Goal: Task Accomplishment & Management: Use online tool/utility

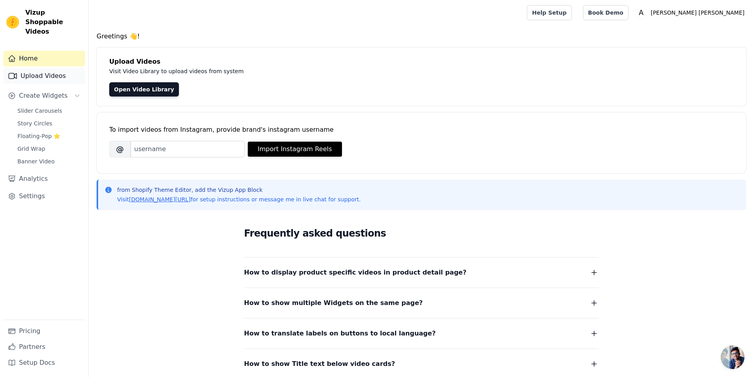
click at [36, 71] on link "Upload Videos" at bounding box center [44, 76] width 82 height 16
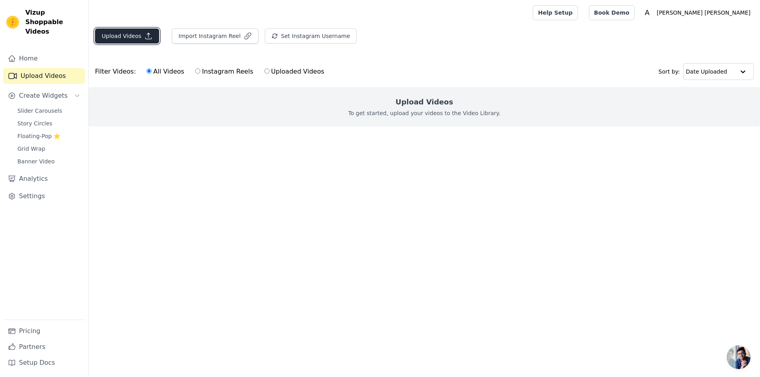
click at [120, 41] on button "Upload Videos" at bounding box center [127, 35] width 64 height 15
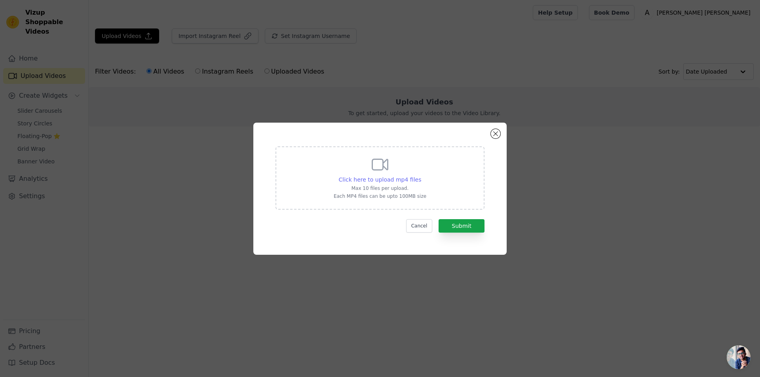
click at [375, 178] on span "Click here to upload mp4 files" at bounding box center [380, 179] width 83 height 6
click at [421, 176] on input "Click here to upload mp4 files Max 10 files per upload. Each MP4 files can be u…" at bounding box center [421, 175] width 0 height 0
type input "C:\fakepath\Spend a day with me- packing, check-in & concert vibes! ...minivlog…"
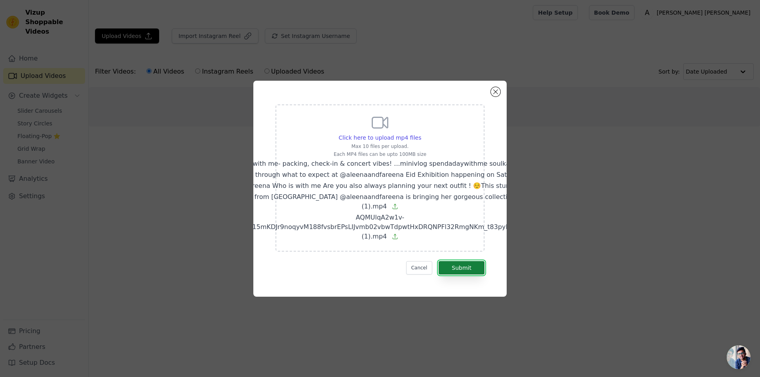
click at [466, 261] on button "Submit" at bounding box center [461, 267] width 46 height 13
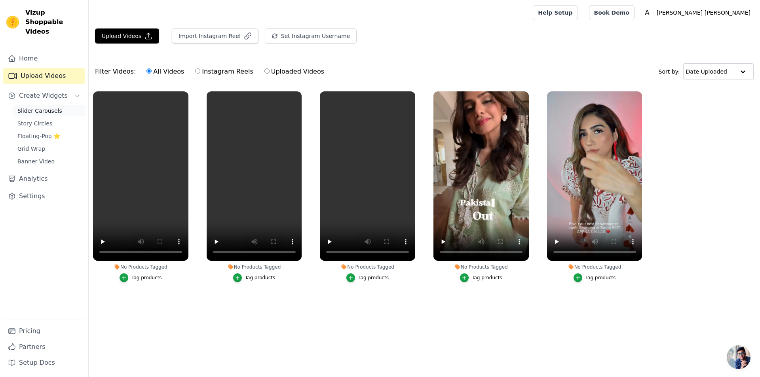
click at [39, 107] on span "Slider Carousels" at bounding box center [39, 111] width 45 height 8
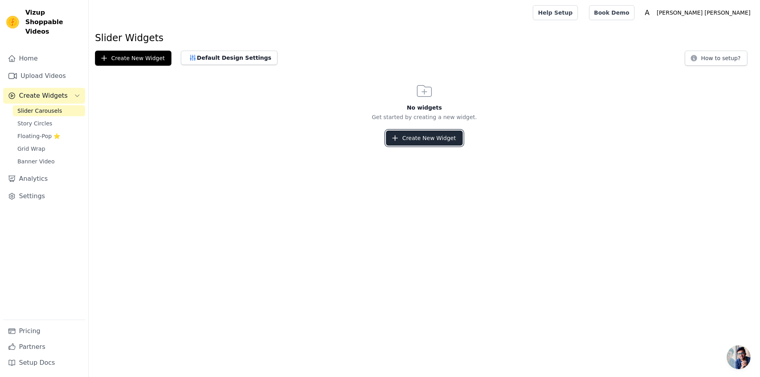
click at [422, 138] on button "Create New Widget" at bounding box center [424, 138] width 76 height 15
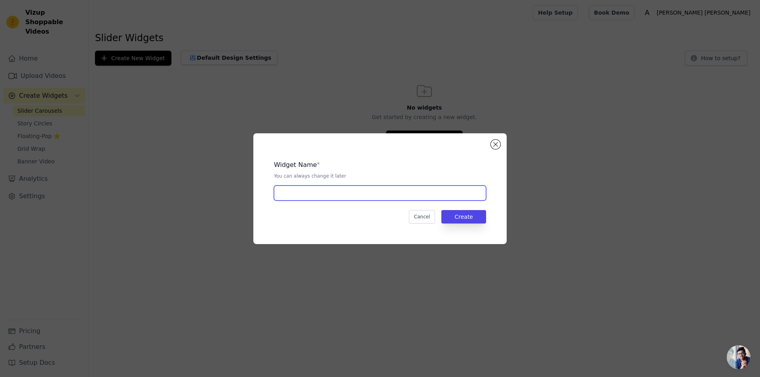
click at [327, 195] on input "text" at bounding box center [380, 193] width 212 height 15
paste input "Loved By Influencers ❤️"
type input "Loved By Influencers ❤️"
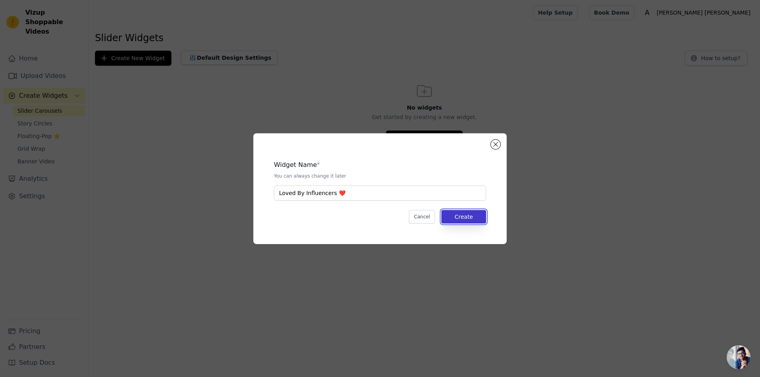
click at [458, 215] on button "Create" at bounding box center [463, 216] width 45 height 13
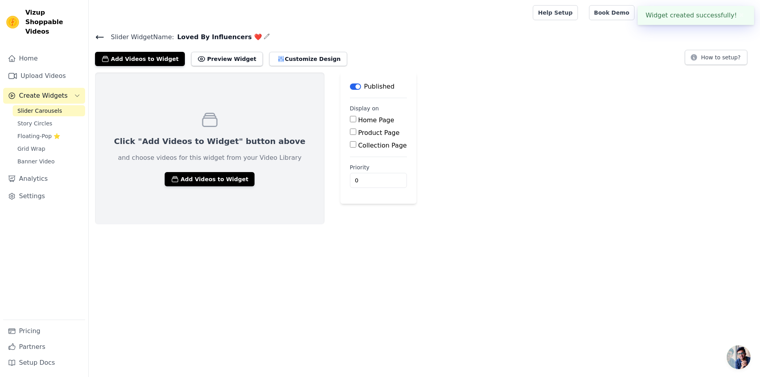
click at [358, 121] on label "Home Page" at bounding box center [376, 120] width 36 height 8
click at [350, 121] on input "Home Page" at bounding box center [353, 119] width 6 height 6
checkbox input "true"
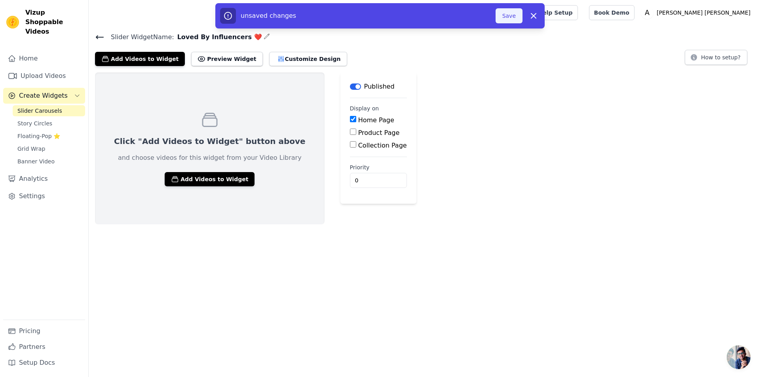
click at [512, 19] on button "Save" at bounding box center [508, 15] width 27 height 15
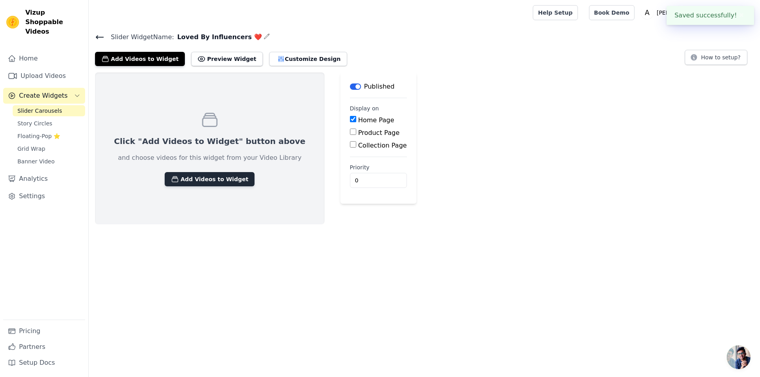
click at [205, 179] on button "Add Videos to Widget" at bounding box center [210, 179] width 90 height 14
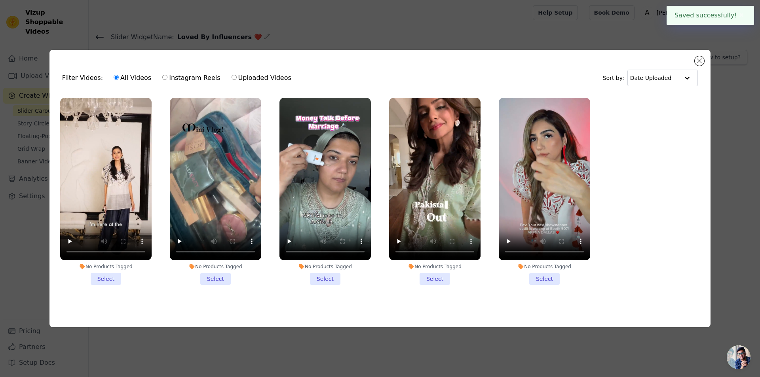
click at [111, 278] on li "No Products Tagged Select" at bounding box center [105, 191] width 91 height 187
click at [0, 0] on input "No Products Tagged Select" at bounding box center [0, 0] width 0 height 0
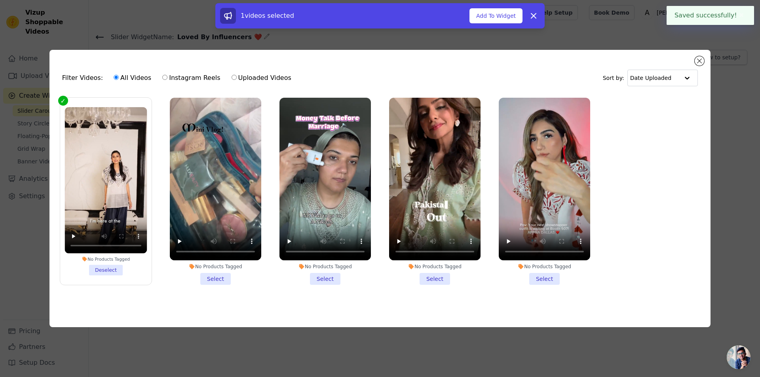
click at [212, 280] on li "No Products Tagged Select" at bounding box center [215, 191] width 91 height 187
click at [0, 0] on input "No Products Tagged Select" at bounding box center [0, 0] width 0 height 0
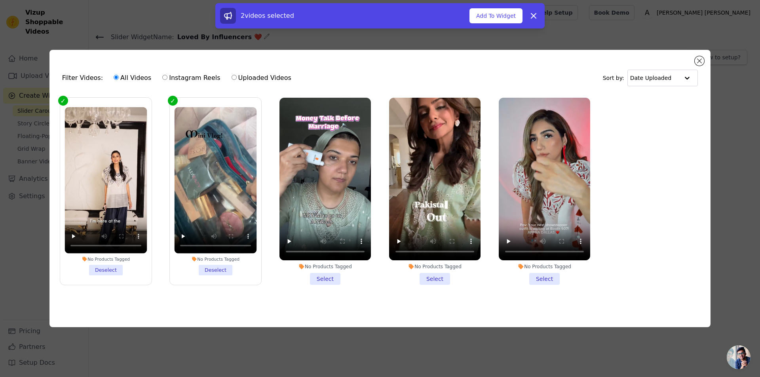
drag, startPoint x: 323, startPoint y: 277, endPoint x: 435, endPoint y: 284, distance: 112.6
click at [323, 277] on li "No Products Tagged Select" at bounding box center [324, 191] width 91 height 187
click at [0, 0] on input "No Products Tagged Select" at bounding box center [0, 0] width 0 height 0
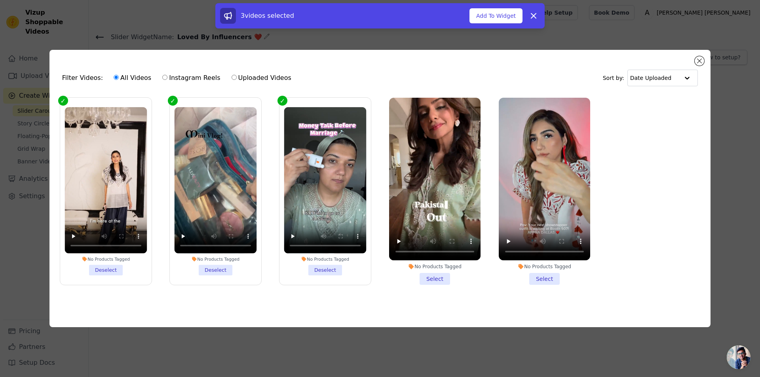
click at [441, 279] on li "No Products Tagged Select" at bounding box center [434, 191] width 91 height 187
click at [0, 0] on input "No Products Tagged Select" at bounding box center [0, 0] width 0 height 0
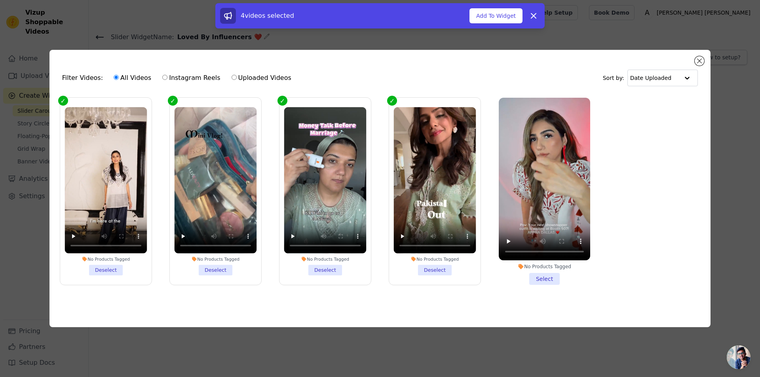
click at [553, 276] on li "No Products Tagged Select" at bounding box center [544, 191] width 91 height 187
click at [0, 0] on input "No Products Tagged Select" at bounding box center [0, 0] width 0 height 0
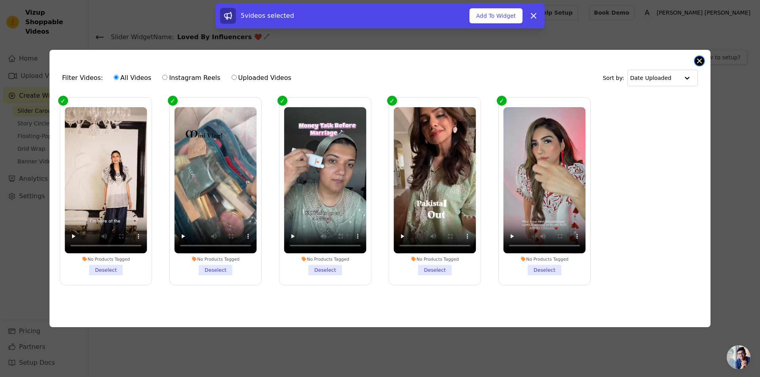
click at [701, 57] on button "Close modal" at bounding box center [698, 60] width 9 height 9
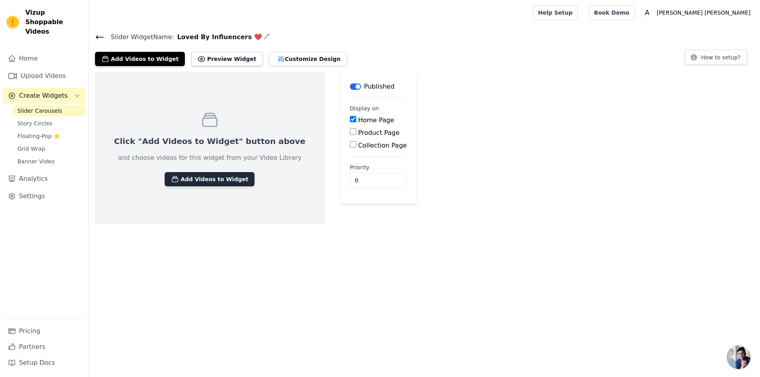
click at [207, 172] on button "Add Videos to Widget" at bounding box center [210, 179] width 90 height 14
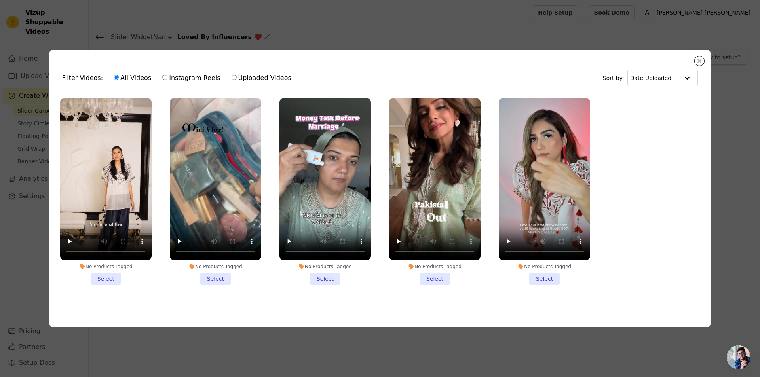
click at [107, 270] on li "No Products Tagged Select" at bounding box center [105, 191] width 91 height 187
click at [0, 0] on input "No Products Tagged Select" at bounding box center [0, 0] width 0 height 0
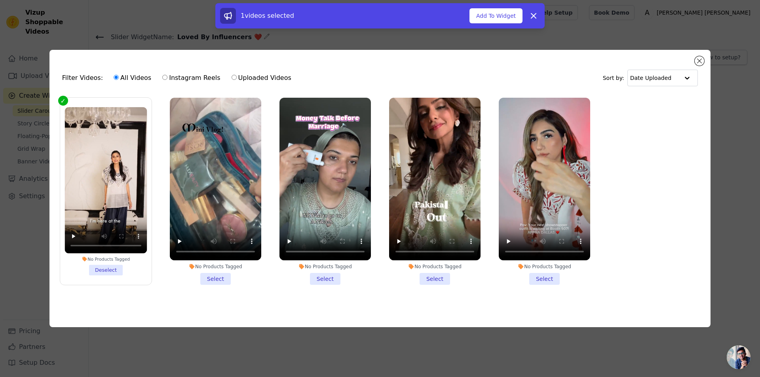
click at [226, 278] on li "No Products Tagged Select" at bounding box center [215, 191] width 91 height 187
click at [0, 0] on input "No Products Tagged Select" at bounding box center [0, 0] width 0 height 0
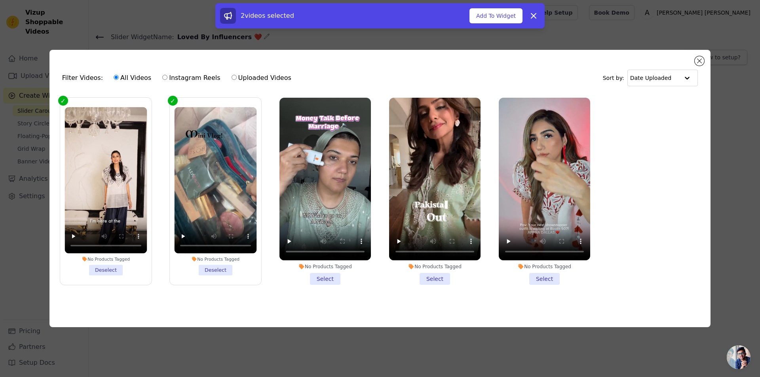
drag, startPoint x: 311, startPoint y: 271, endPoint x: 346, endPoint y: 271, distance: 34.8
click at [313, 271] on li "No Products Tagged Select" at bounding box center [324, 191] width 91 height 187
click at [0, 0] on input "No Products Tagged Select" at bounding box center [0, 0] width 0 height 0
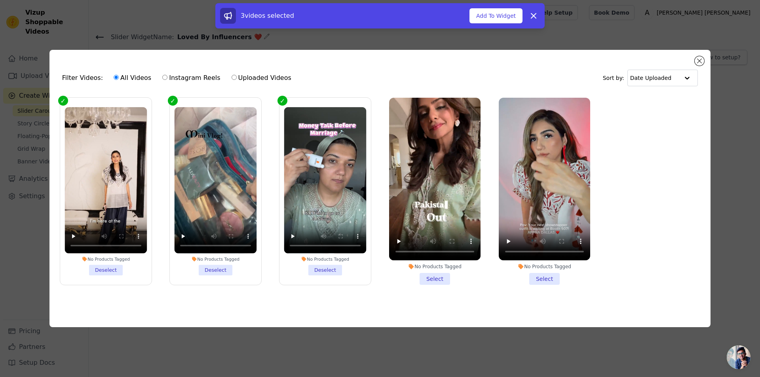
click at [406, 275] on li "No Products Tagged Select" at bounding box center [434, 191] width 91 height 187
click at [0, 0] on input "No Products Tagged Select" at bounding box center [0, 0] width 0 height 0
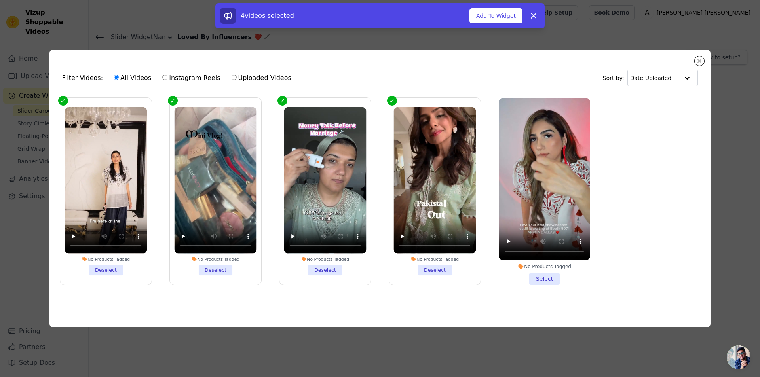
click at [440, 276] on label "No Products Tagged Deselect" at bounding box center [435, 191] width 92 height 188
click at [0, 0] on input "No Products Tagged Deselect" at bounding box center [0, 0] width 0 height 0
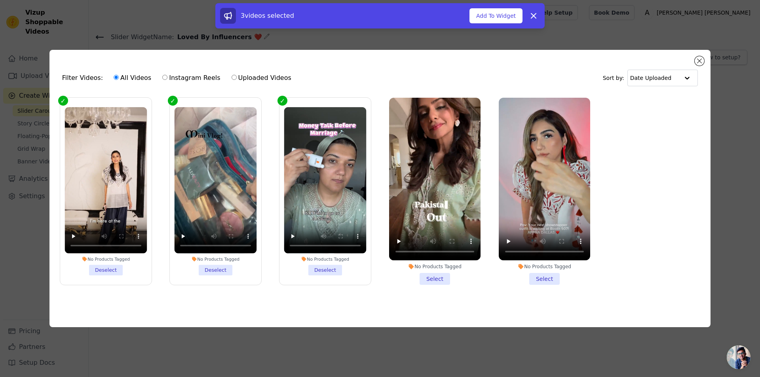
click at [460, 279] on li "No Products Tagged Select" at bounding box center [434, 191] width 91 height 187
click at [0, 0] on input "No Products Tagged Select" at bounding box center [0, 0] width 0 height 0
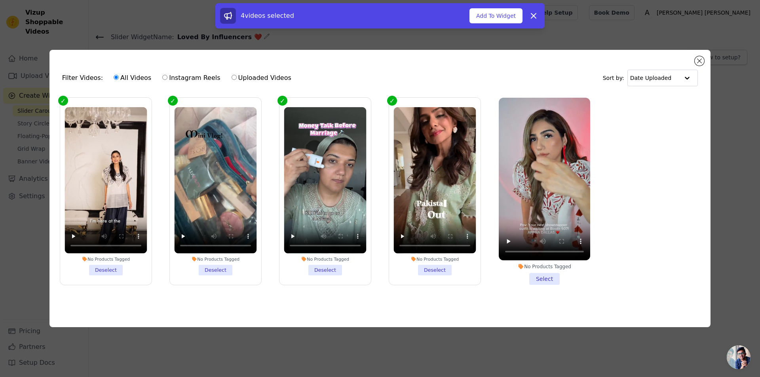
click at [531, 275] on li "No Products Tagged Select" at bounding box center [544, 191] width 91 height 187
click at [0, 0] on input "No Products Tagged Select" at bounding box center [0, 0] width 0 height 0
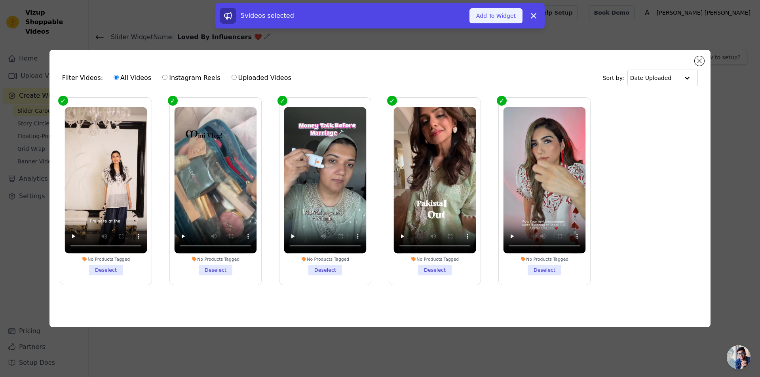
click at [500, 21] on button "Add To Widget" at bounding box center [495, 15] width 53 height 15
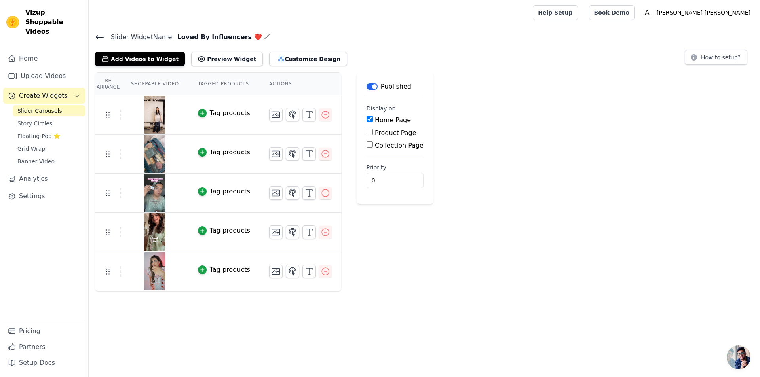
click at [43, 107] on span "Slider Carousels" at bounding box center [39, 111] width 45 height 8
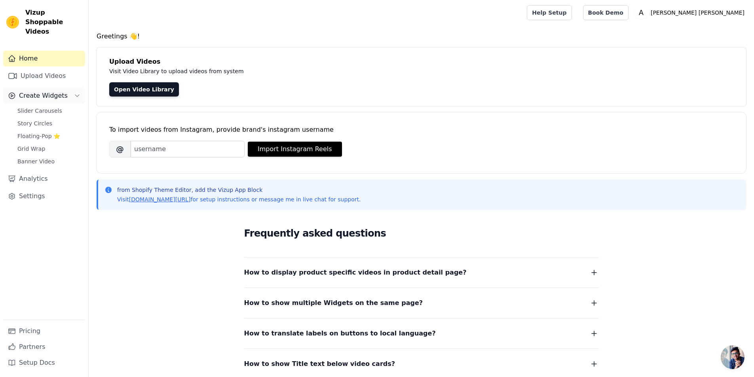
click at [45, 91] on span "Create Widgets" at bounding box center [43, 95] width 49 height 9
click at [37, 145] on span "Grid Wrap" at bounding box center [31, 149] width 28 height 8
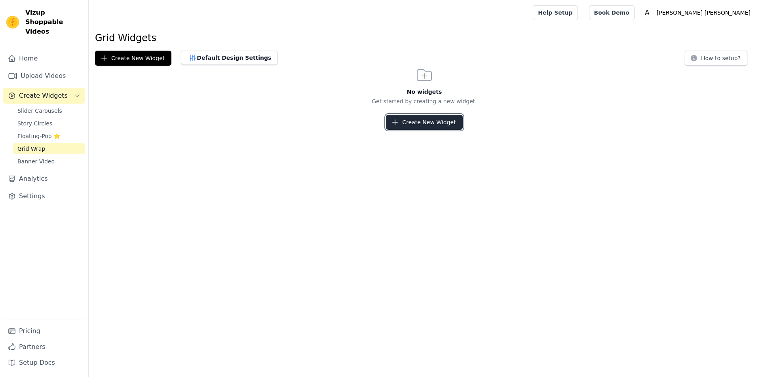
click at [413, 128] on button "Create New Widget" at bounding box center [424, 122] width 76 height 15
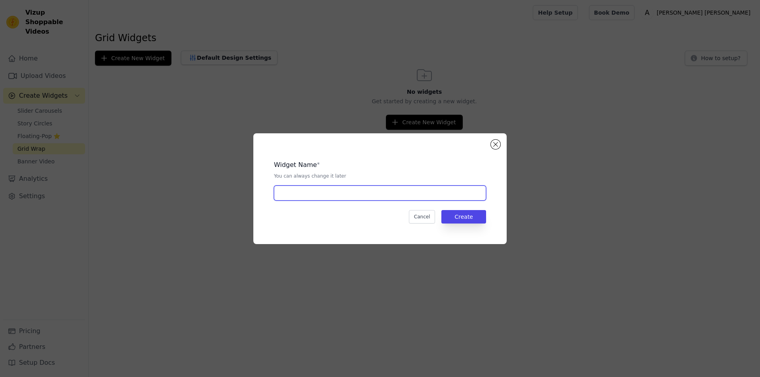
click at [342, 193] on input "text" at bounding box center [380, 193] width 212 height 15
paste input "Loved By Influencers ❤️"
type input "Loved By Influencers ❤️"
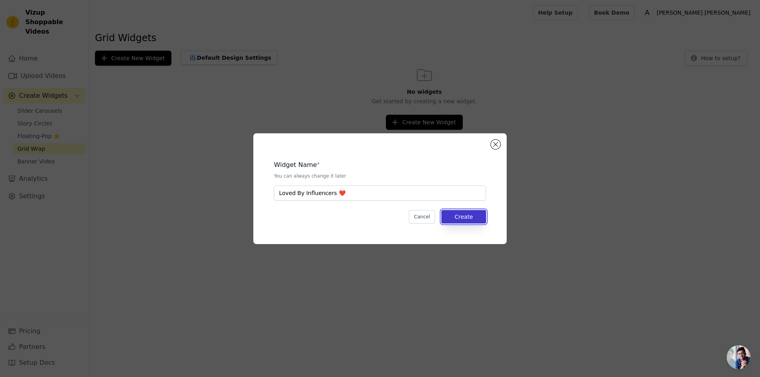
click at [464, 218] on button "Create" at bounding box center [463, 216] width 45 height 13
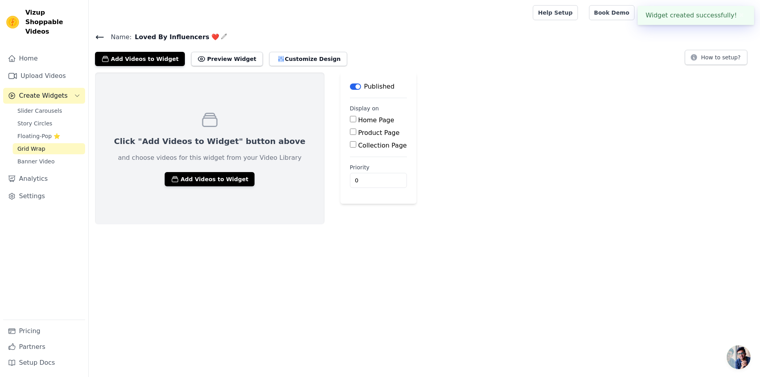
click at [350, 121] on input "Home Page" at bounding box center [353, 119] width 6 height 6
checkbox input "true"
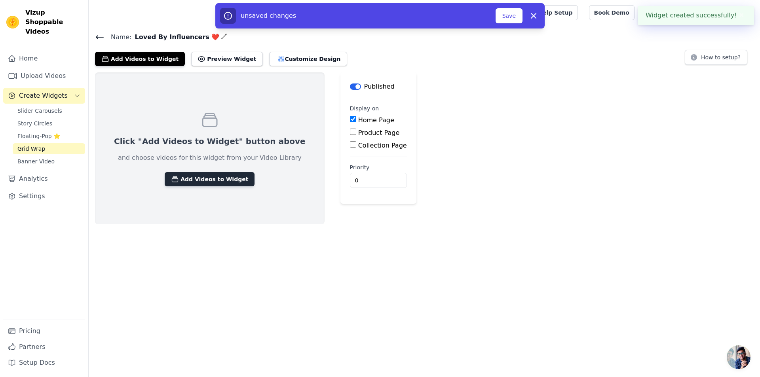
click at [211, 181] on button "Add Videos to Widget" at bounding box center [210, 179] width 90 height 14
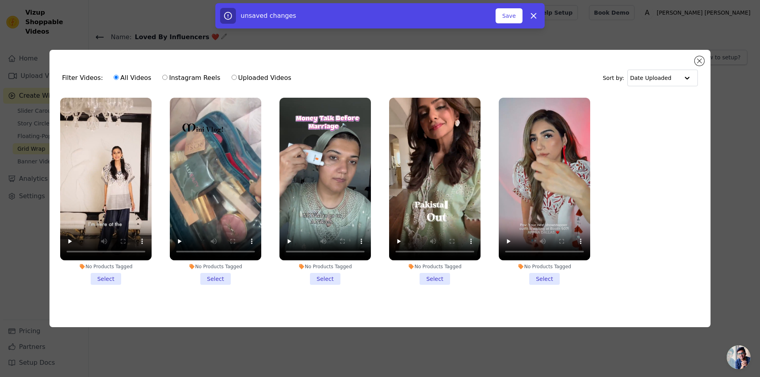
click at [106, 282] on li "No Products Tagged Select" at bounding box center [105, 191] width 91 height 187
click at [0, 0] on input "No Products Tagged Select" at bounding box center [0, 0] width 0 height 0
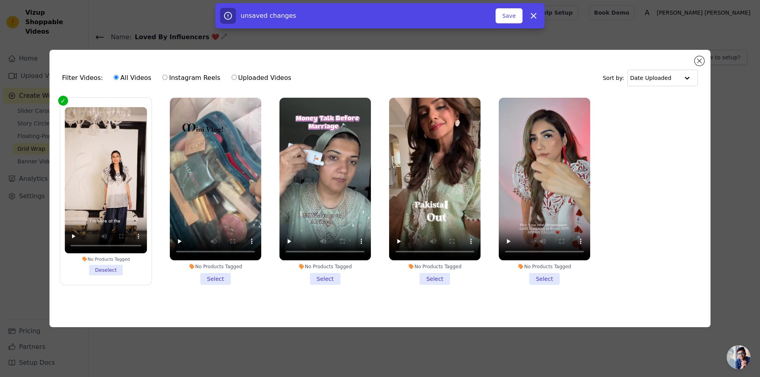
click at [217, 275] on li "No Products Tagged Select" at bounding box center [215, 191] width 91 height 187
click at [0, 0] on input "No Products Tagged Select" at bounding box center [0, 0] width 0 height 0
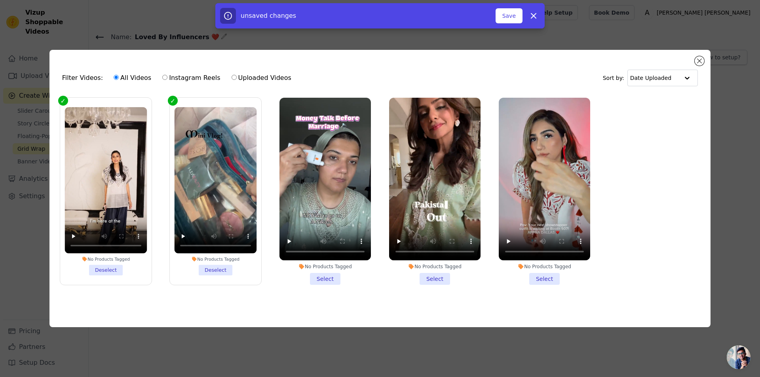
click at [323, 276] on li "No Products Tagged Select" at bounding box center [324, 191] width 91 height 187
click at [0, 0] on input "No Products Tagged Select" at bounding box center [0, 0] width 0 height 0
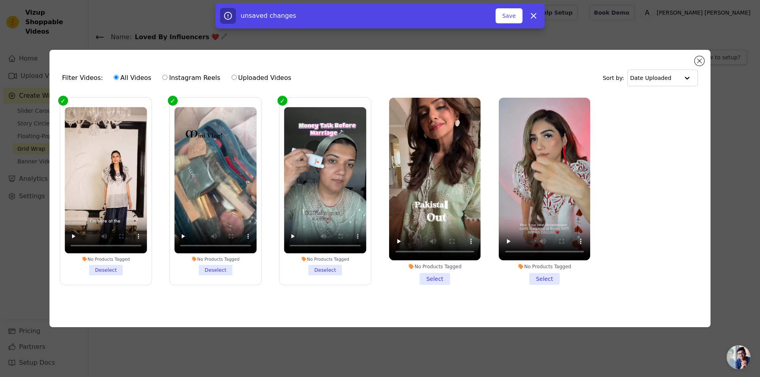
drag, startPoint x: 429, startPoint y: 282, endPoint x: 439, endPoint y: 276, distance: 11.7
click at [429, 282] on li "No Products Tagged Select" at bounding box center [434, 191] width 91 height 187
click at [0, 0] on input "No Products Tagged Select" at bounding box center [0, 0] width 0 height 0
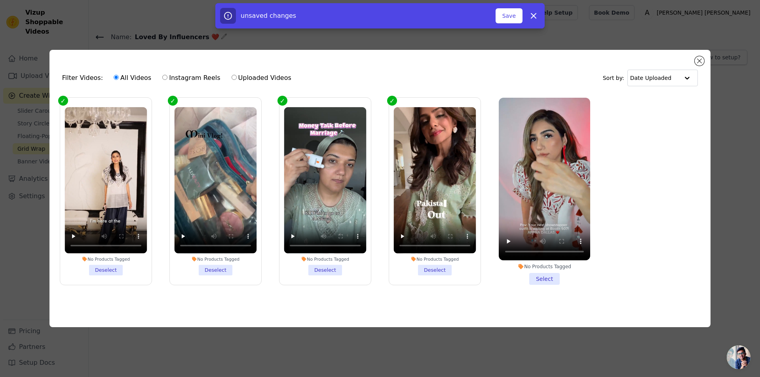
click at [542, 274] on li "No Products Tagged Select" at bounding box center [544, 191] width 91 height 187
click at [0, 0] on input "No Products Tagged Select" at bounding box center [0, 0] width 0 height 0
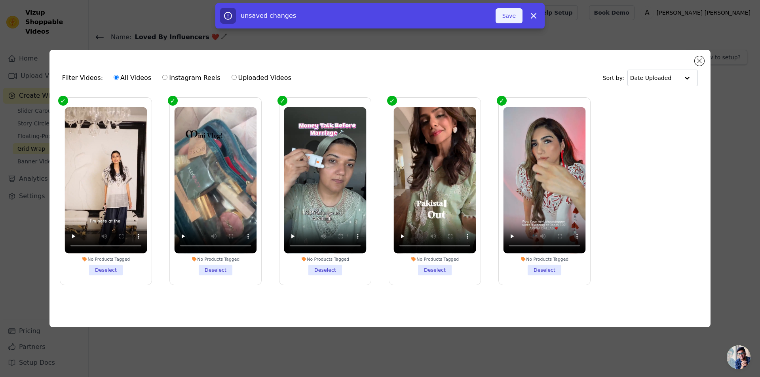
click at [515, 19] on button "Save" at bounding box center [508, 15] width 27 height 15
click at [510, 16] on button "Add To Widget" at bounding box center [495, 15] width 53 height 15
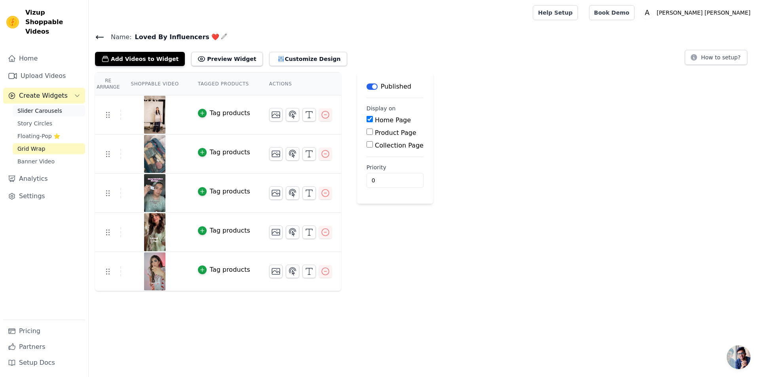
click at [32, 107] on span "Slider Carousels" at bounding box center [39, 111] width 45 height 8
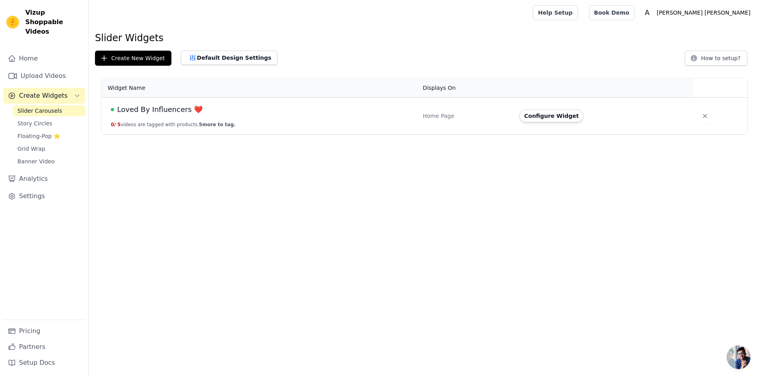
drag, startPoint x: 254, startPoint y: 118, endPoint x: 262, endPoint y: 118, distance: 7.9
click at [255, 118] on td "Loved By Influencers ❤️ 0 / 5 videos are tagged with products. 5 more to tag." at bounding box center [259, 116] width 317 height 37
click at [577, 118] on div "Configure Widget" at bounding box center [601, 116] width 164 height 13
click at [553, 118] on button "Configure Widget" at bounding box center [551, 116] width 64 height 13
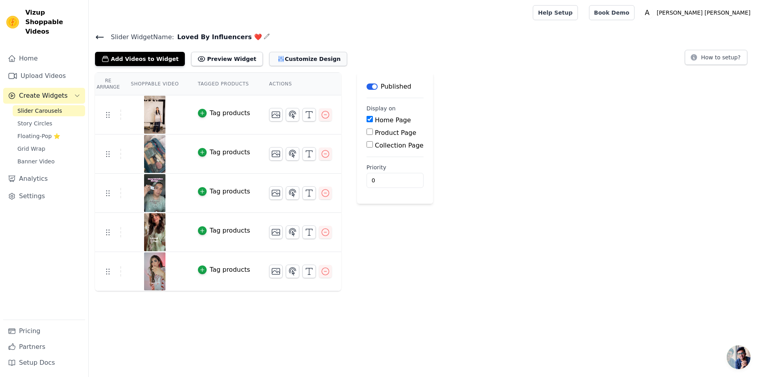
click at [277, 59] on button "Customize Design" at bounding box center [308, 59] width 78 height 14
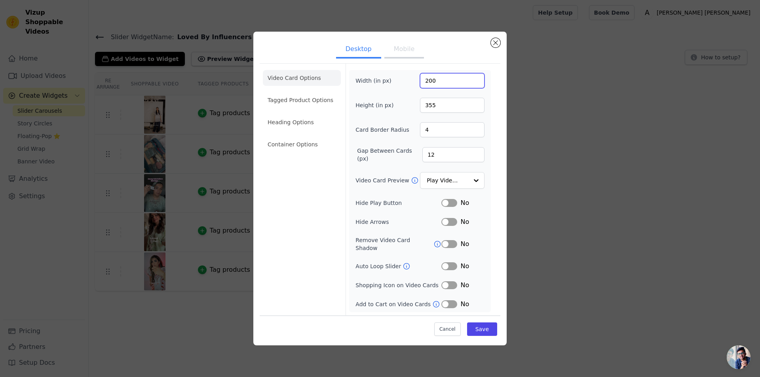
drag, startPoint x: 428, startPoint y: 85, endPoint x: 421, endPoint y: 85, distance: 6.3
click at [421, 85] on input "200" at bounding box center [452, 80] width 64 height 15
type input "400"
click at [483, 326] on button "Save" at bounding box center [482, 328] width 30 height 13
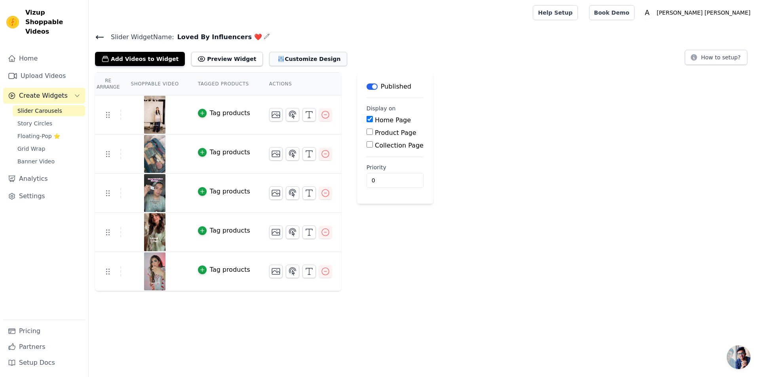
click at [280, 57] on button "Customize Design" at bounding box center [308, 59] width 78 height 14
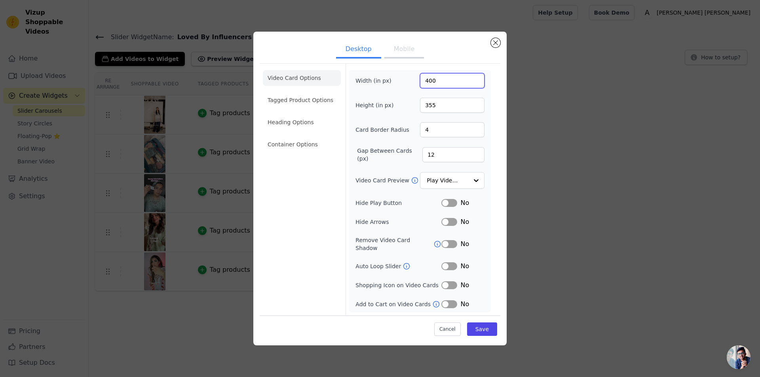
click at [434, 87] on input "400" at bounding box center [452, 80] width 64 height 15
paste input "332"
type input "332"
click at [443, 100] on div "Width (in px) 332 Height (in px) 355 Card Border Radius 4 Gap Between Cards (px…" at bounding box center [419, 191] width 129 height 236
click at [444, 111] on input "355" at bounding box center [452, 105] width 64 height 15
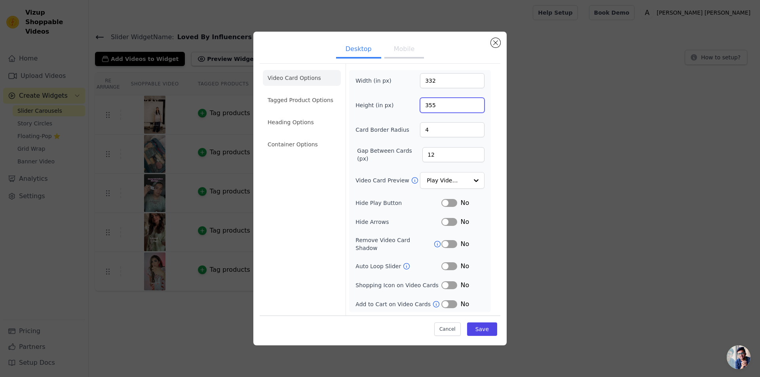
paste input "552"
type input "552"
click at [453, 121] on div "Width (in px) 332 Height (in px) 552 Card Border Radius 4 Gap Between Cards (px…" at bounding box center [419, 191] width 129 height 236
click at [487, 323] on button "Save" at bounding box center [482, 328] width 30 height 13
